Goal: Find contact information: Find contact information

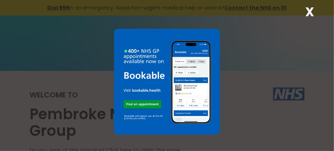
click at [265, 100] on div "X" at bounding box center [167, 75] width 334 height 151
click at [310, 14] on strong "X" at bounding box center [310, 12] width 9 height 18
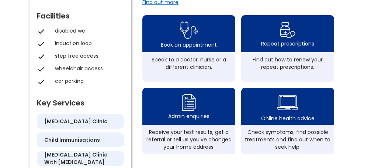
scroll to position [279, 0]
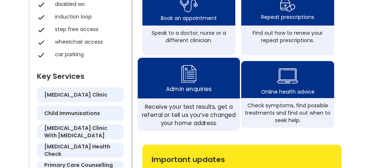
click at [172, 112] on div "Receive your test results, get a referral or tell us you’ve changed your home a…" at bounding box center [189, 114] width 94 height 24
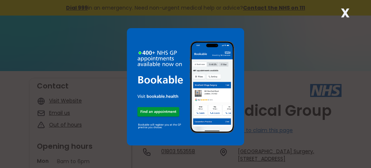
click at [343, 10] on strong "X" at bounding box center [345, 13] width 9 height 18
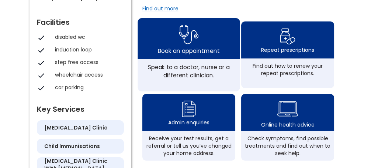
scroll to position [287, 0]
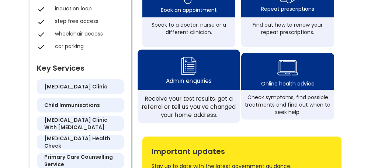
click at [190, 83] on div "Admin enquiries" at bounding box center [188, 81] width 45 height 8
